Goal: Ask a question

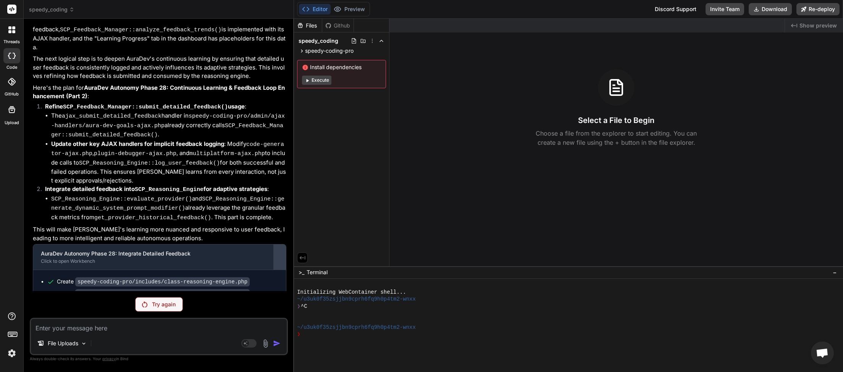
scroll to position [215, 0]
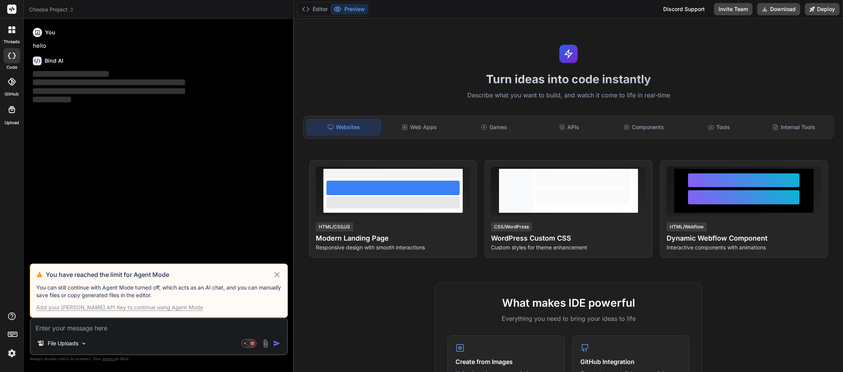
click at [273, 273] on icon at bounding box center [277, 274] width 9 height 9
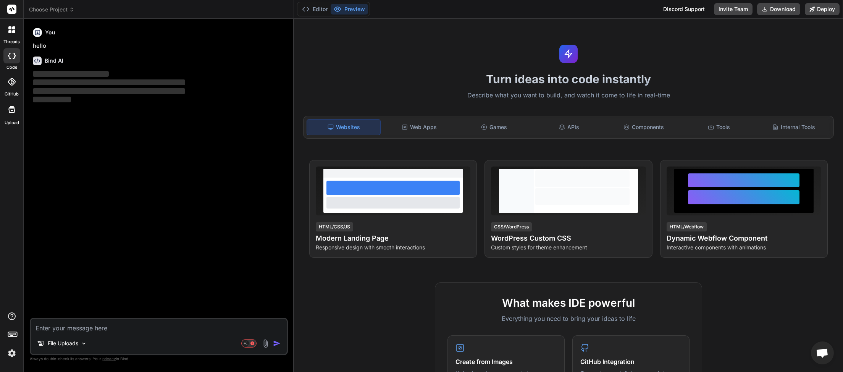
scroll to position [215, 0]
click at [70, 8] on icon at bounding box center [71, 9] width 5 height 5
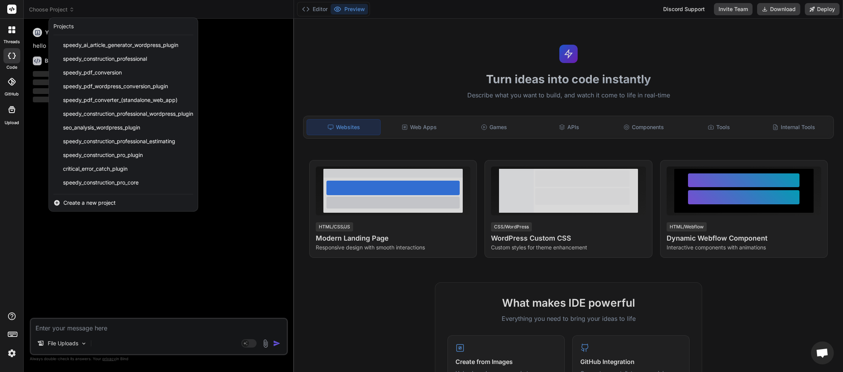
scroll to position [177, 0]
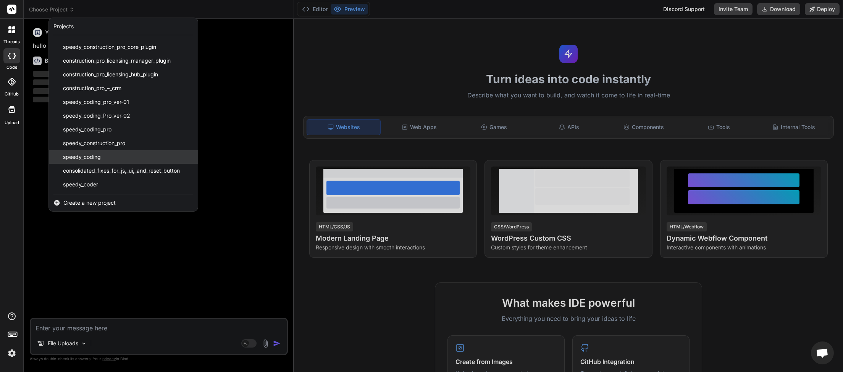
click at [99, 153] on div "speedy_coding" at bounding box center [123, 157] width 149 height 14
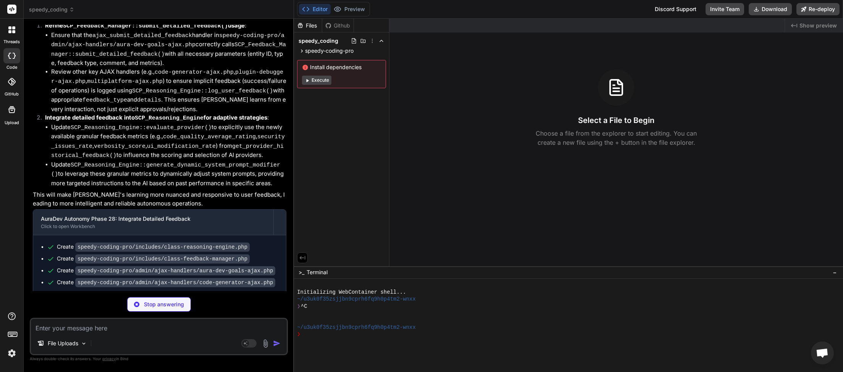
scroll to position [1707, 0]
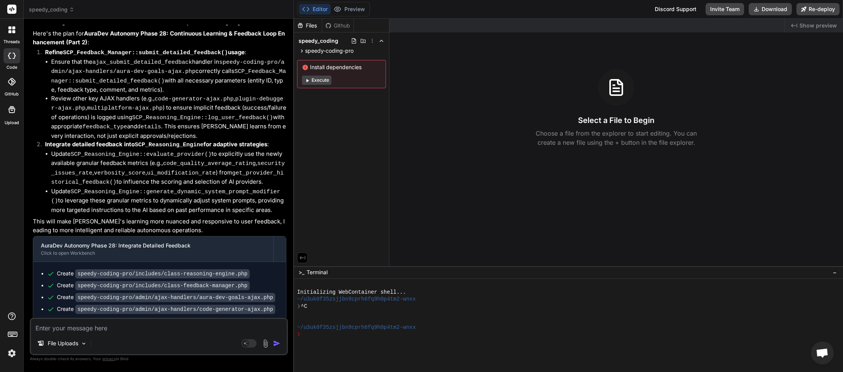
type textarea "x"
click at [88, 328] on textarea at bounding box center [159, 326] width 256 height 14
type textarea "n"
type textarea "x"
type textarea "ne"
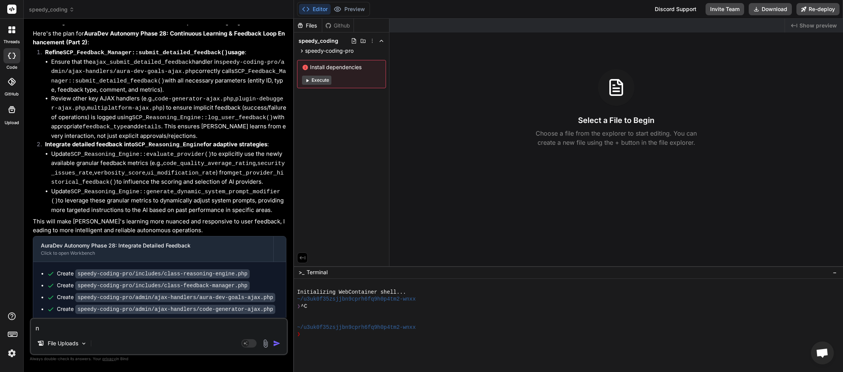
type textarea "x"
type textarea "nex"
type textarea "x"
type textarea "next"
type textarea "x"
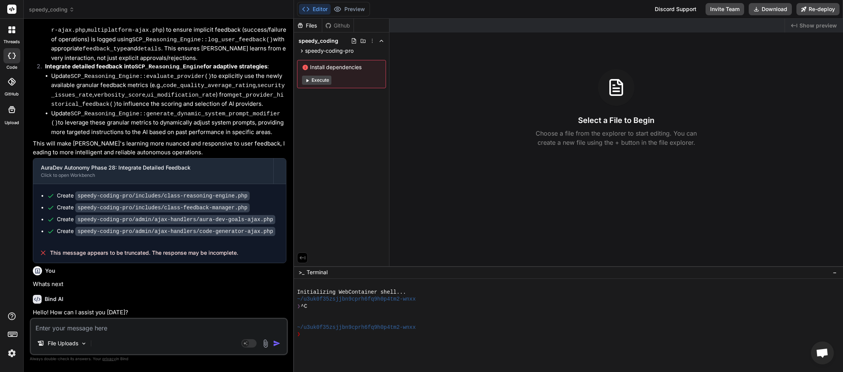
scroll to position [1786, 0]
type textarea "x"
